Goal: Information Seeking & Learning: Learn about a topic

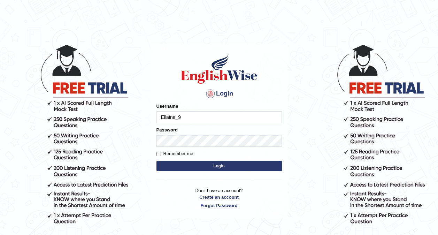
click at [189, 168] on button "Login" at bounding box center [218, 166] width 125 height 10
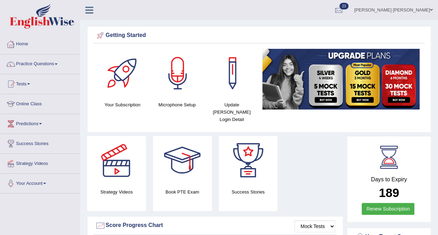
click at [27, 46] on link "Home" at bounding box center [39, 43] width 79 height 17
click at [30, 106] on link "Online Class" at bounding box center [39, 102] width 79 height 17
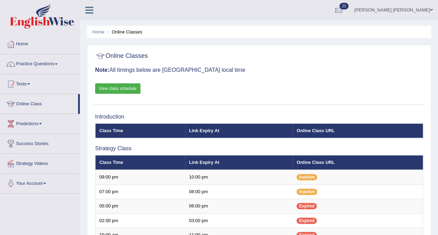
click at [30, 106] on link "Online Class" at bounding box center [39, 102] width 78 height 17
click at [52, 62] on link "Practice Questions" at bounding box center [39, 62] width 79 height 17
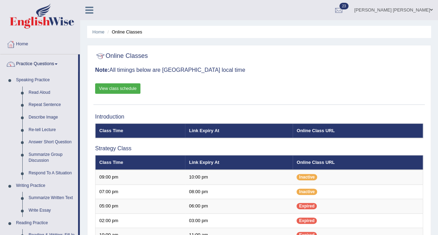
drag, startPoint x: 81, startPoint y: 85, endPoint x: 71, endPoint y: 165, distance: 80.4
drag, startPoint x: 71, startPoint y: 165, endPoint x: 79, endPoint y: 166, distance: 8.1
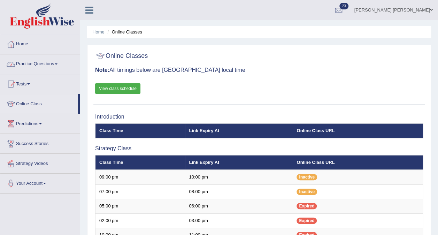
click at [76, 58] on link "Practice Questions" at bounding box center [39, 62] width 79 height 17
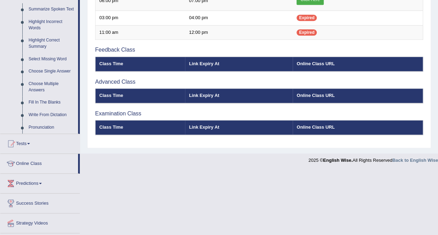
scroll to position [330, 0]
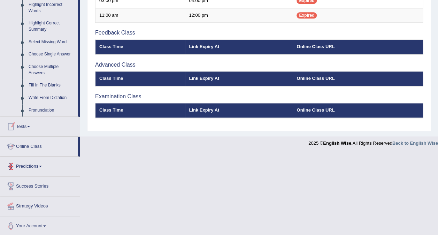
click at [76, 107] on link "Pronunciation" at bounding box center [51, 110] width 53 height 13
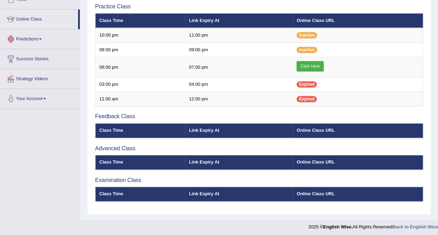
scroll to position [91, 0]
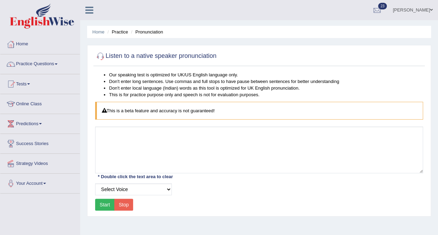
click at [47, 50] on link "Home" at bounding box center [39, 43] width 79 height 17
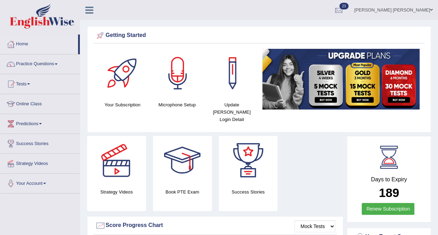
click at [40, 63] on link "Practice Questions" at bounding box center [39, 62] width 79 height 17
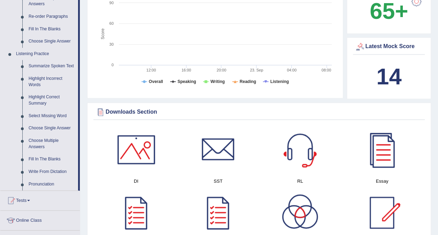
scroll to position [255, 0]
click at [33, 68] on link "Summarize Spoken Text" at bounding box center [51, 66] width 53 height 13
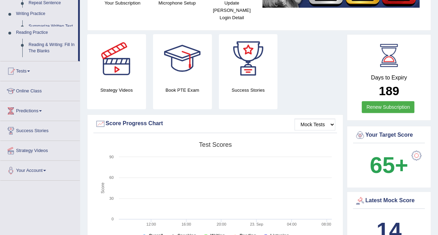
scroll to position [117, 0]
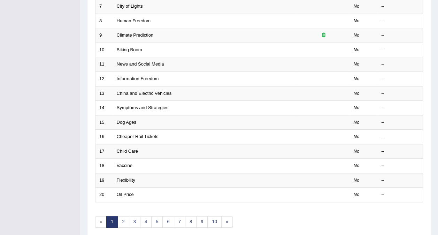
scroll to position [223, 0]
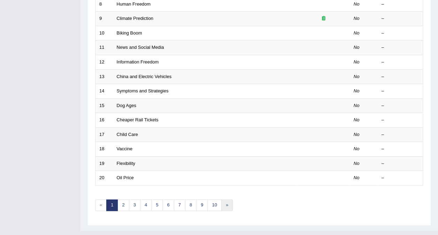
click at [224, 199] on link "»" at bounding box center [227, 205] width 12 height 12
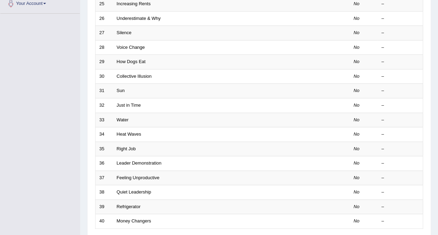
scroll to position [181, 0]
click at [120, 116] on link "Water" at bounding box center [123, 118] width 12 height 5
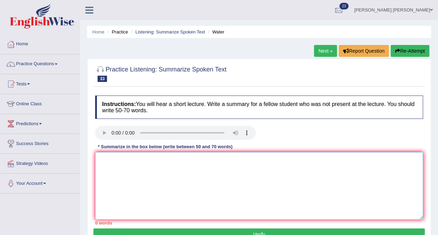
click at [179, 169] on textarea at bounding box center [259, 186] width 328 height 68
